Goal: Navigation & Orientation: Go to known website

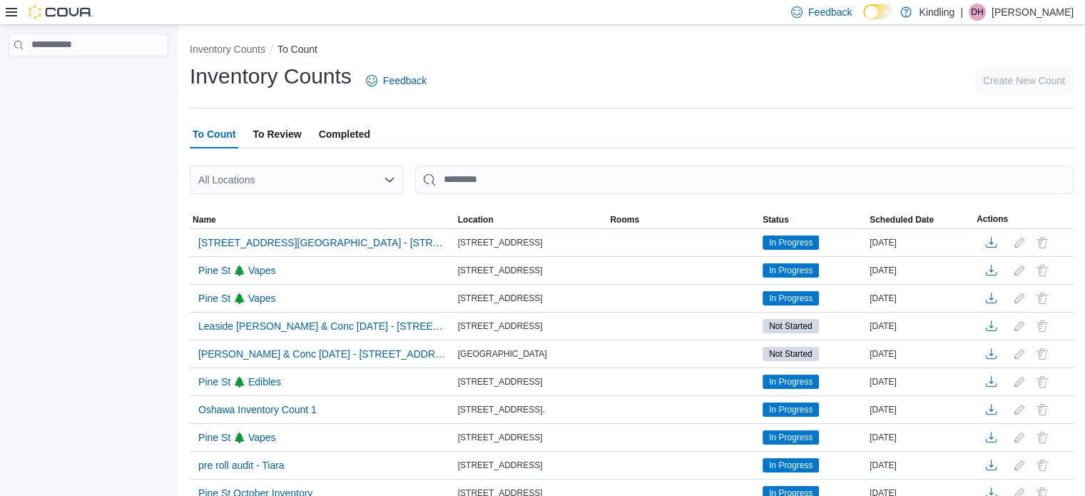
click at [1060, 11] on p "[PERSON_NAME]" at bounding box center [1033, 12] width 82 height 17
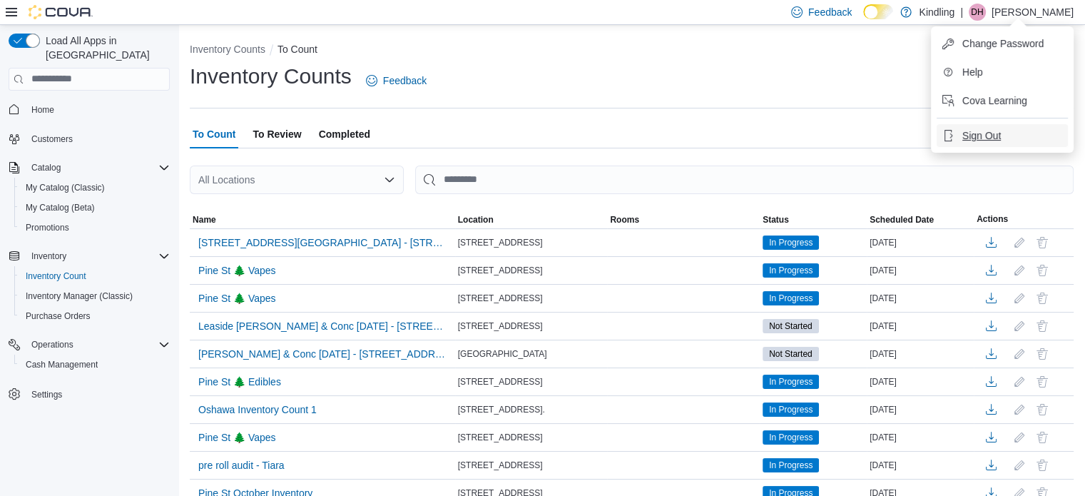
click at [996, 134] on span "Sign Out" at bounding box center [982, 135] width 39 height 14
